Goal: Information Seeking & Learning: Check status

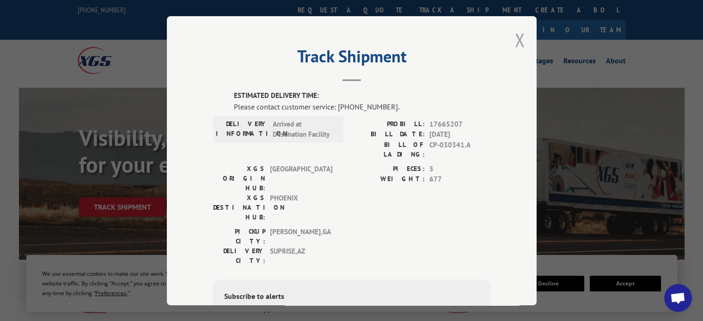
click at [515, 42] on button "Close modal" at bounding box center [520, 40] width 10 height 24
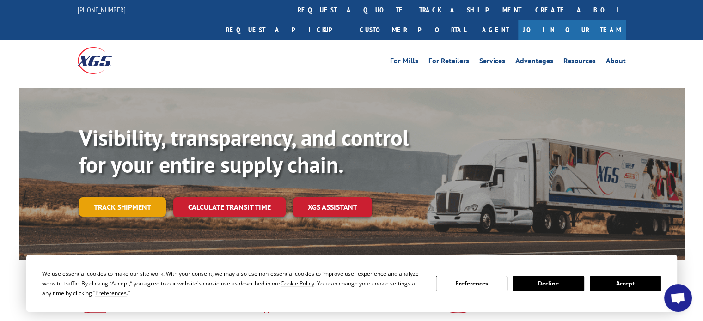
click at [100, 197] on link "Track shipment" at bounding box center [122, 206] width 87 height 19
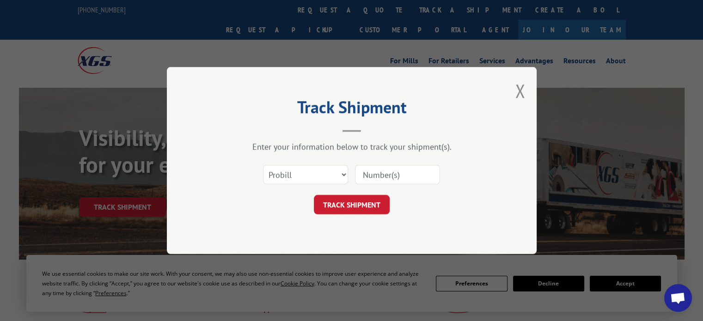
click at [371, 173] on input at bounding box center [397, 174] width 85 height 19
paste input "17693087"
type input "17693087"
click at [360, 211] on button "TRACK SHIPMENT" at bounding box center [352, 204] width 76 height 19
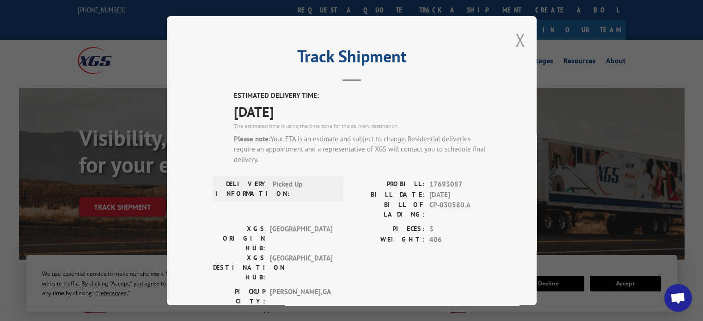
click at [518, 41] on button "Close modal" at bounding box center [520, 40] width 10 height 24
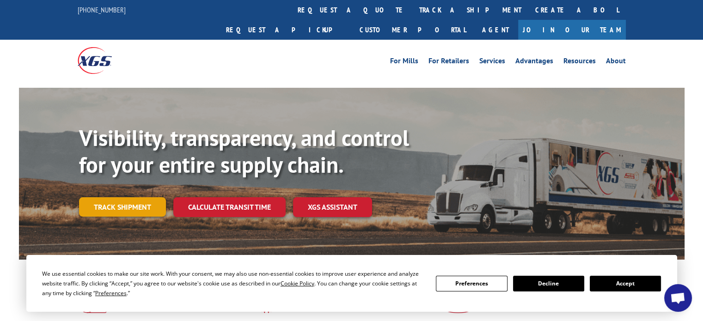
click at [122, 197] on link "Track shipment" at bounding box center [122, 206] width 87 height 19
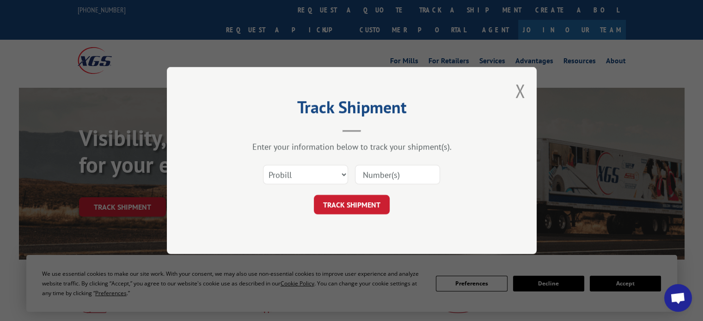
click at [373, 171] on input at bounding box center [397, 174] width 85 height 19
paste input "17687850"
type input "17687850"
click at [370, 202] on button "TRACK SHIPMENT" at bounding box center [352, 204] width 76 height 19
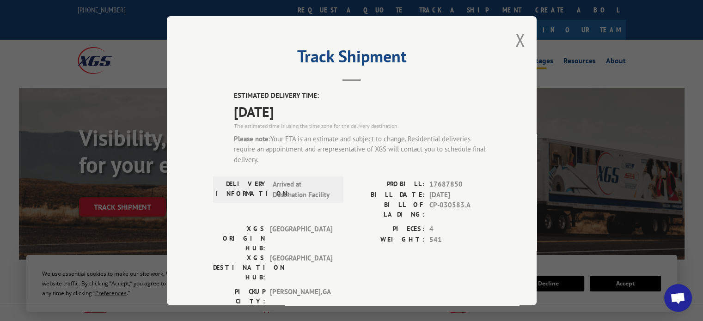
click at [519, 38] on button "Close modal" at bounding box center [520, 40] width 10 height 24
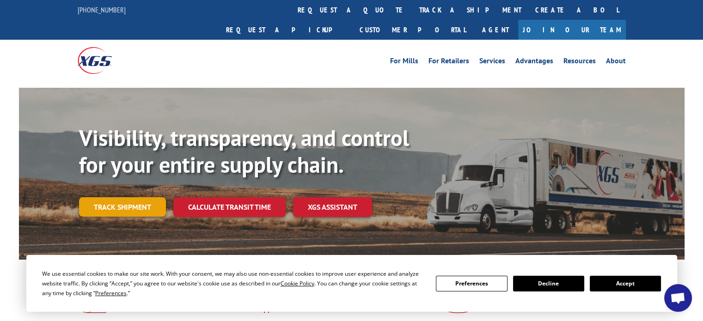
click at [123, 197] on link "Track shipment" at bounding box center [122, 206] width 87 height 19
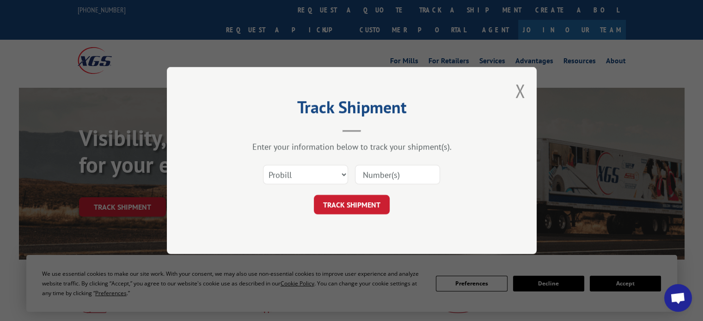
click at [427, 177] on input at bounding box center [397, 174] width 85 height 19
paste input "17693087"
type input "17693087"
click at [372, 203] on button "TRACK SHIPMENT" at bounding box center [352, 204] width 76 height 19
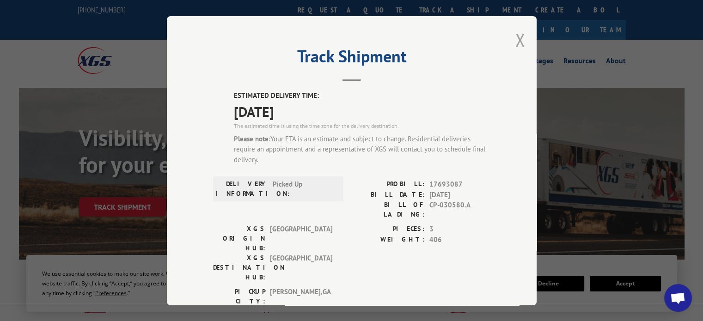
click at [518, 46] on button "Close modal" at bounding box center [520, 40] width 10 height 24
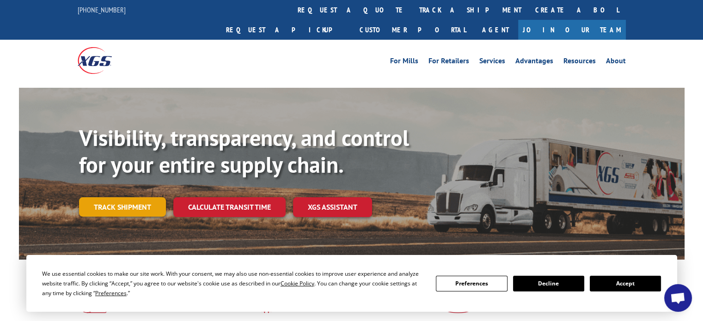
click at [118, 197] on link "Track shipment" at bounding box center [122, 206] width 87 height 19
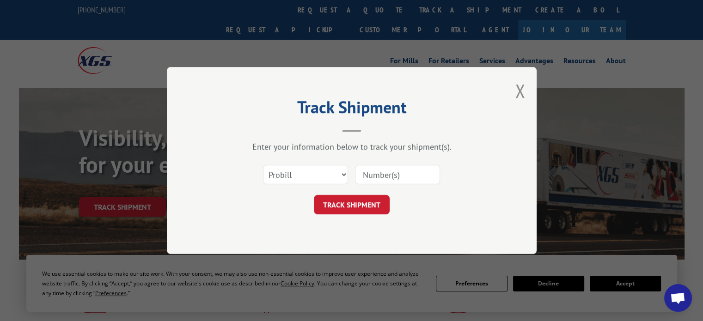
click at [388, 176] on input at bounding box center [397, 174] width 85 height 19
paste input "17687850"
type input "17687850"
click at [341, 205] on button "TRACK SHIPMENT" at bounding box center [352, 204] width 76 height 19
